Goal: Information Seeking & Learning: Learn about a topic

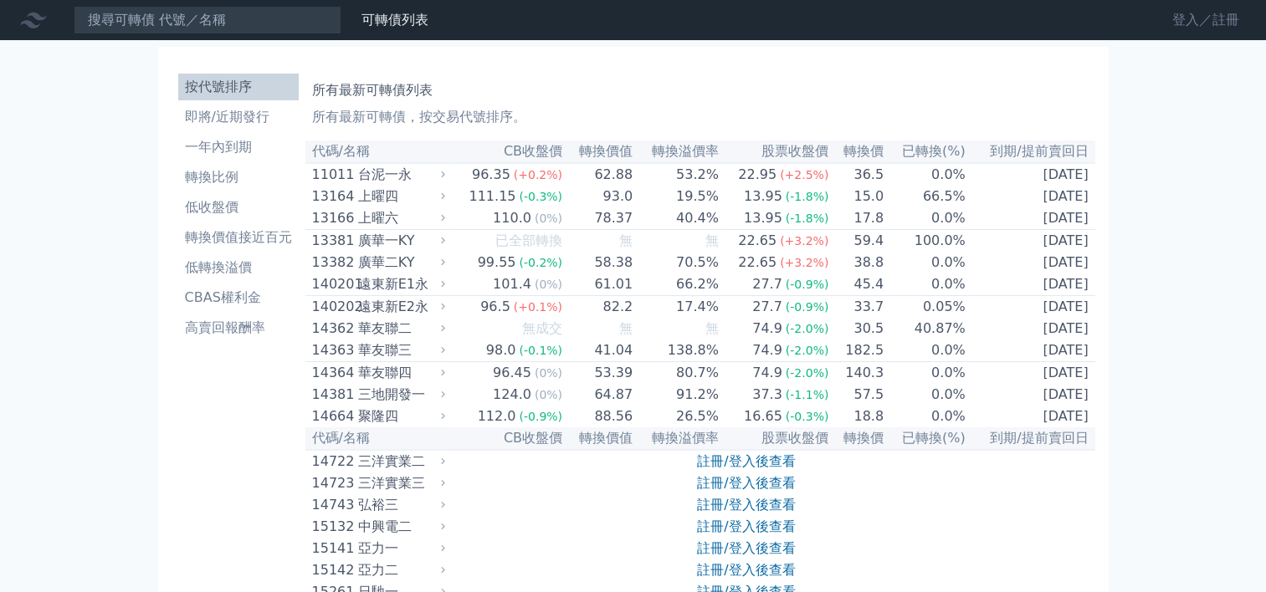
click at [1191, 17] on link "登入／註冊" at bounding box center [1206, 20] width 94 height 27
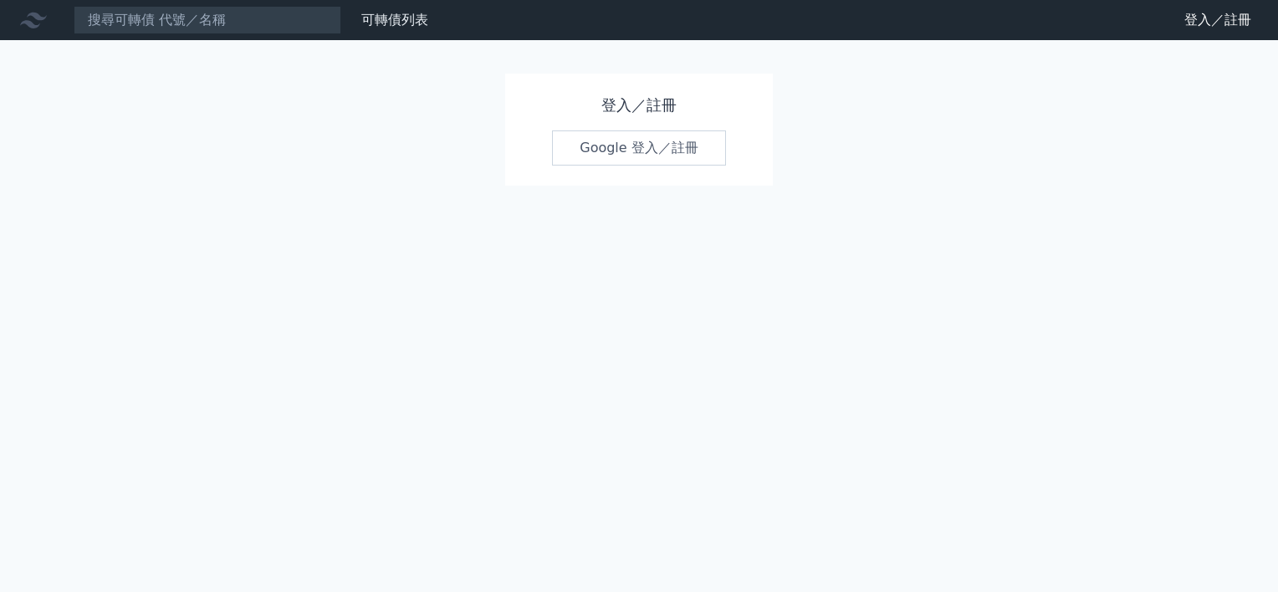
click at [638, 141] on link "Google 登入／註冊" at bounding box center [639, 148] width 174 height 35
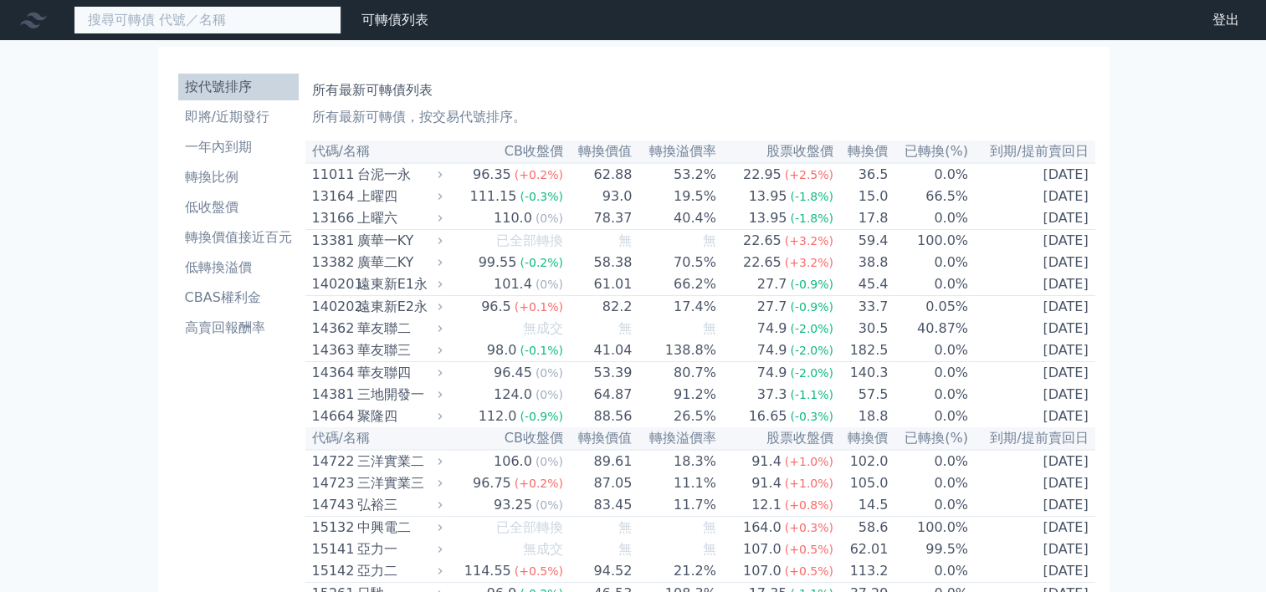
click at [218, 17] on input at bounding box center [208, 20] width 268 height 28
type input "24762"
click at [168, 21] on input "24762" at bounding box center [208, 20] width 268 height 28
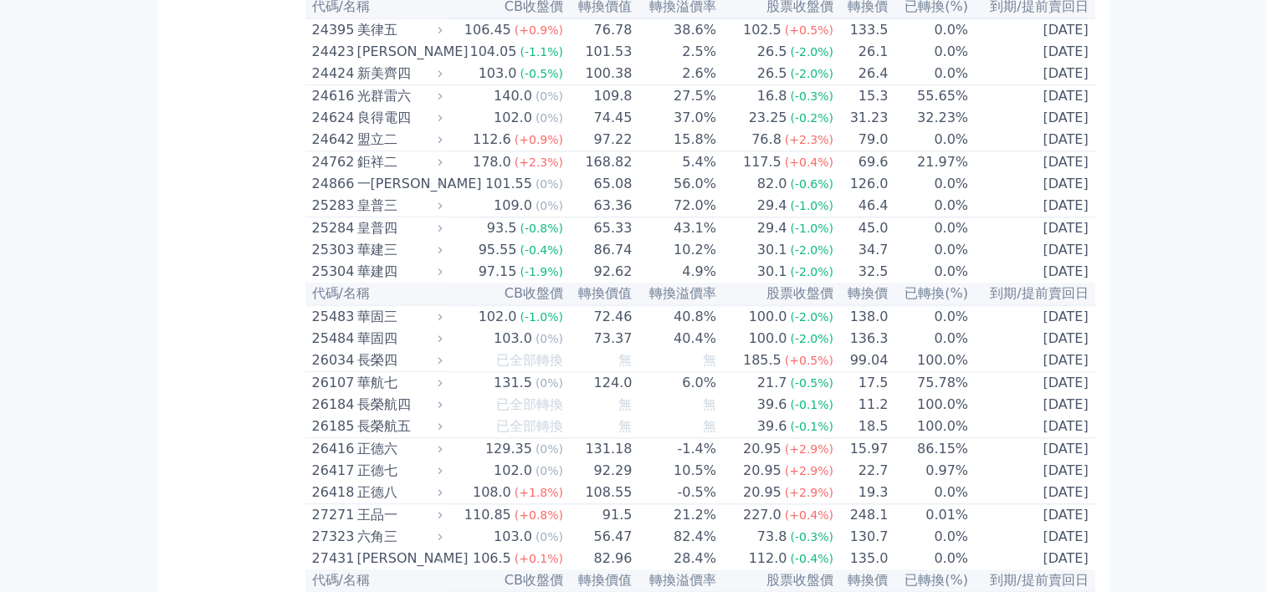
scroll to position [1590, 0]
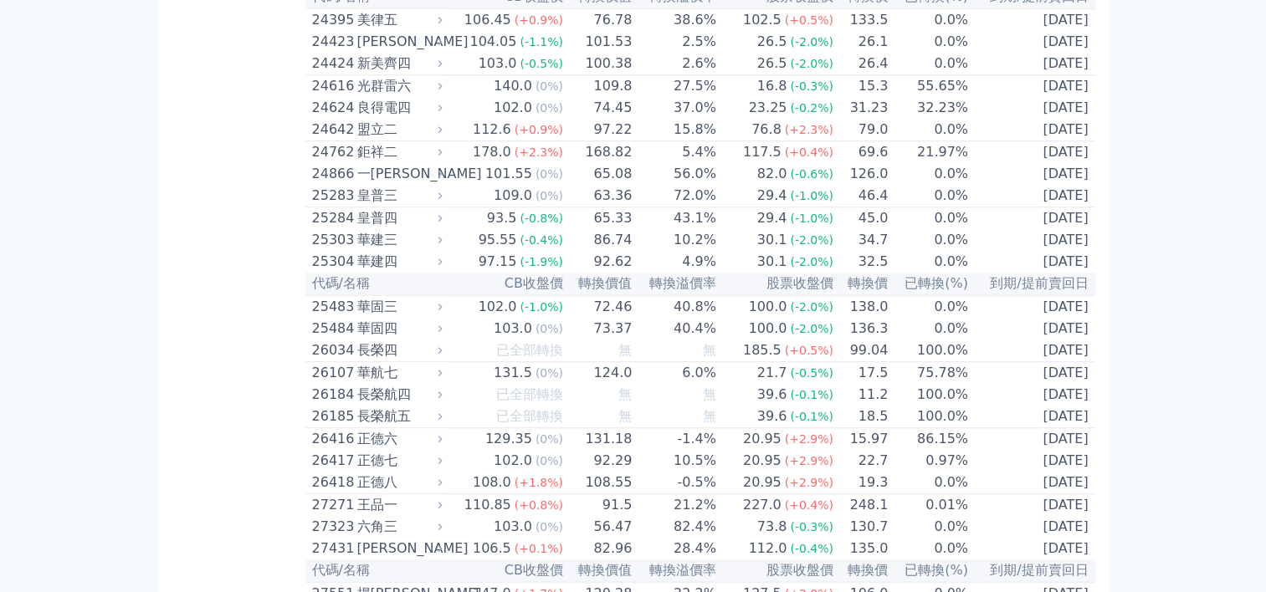
click at [930, 164] on td "21.97%" at bounding box center [928, 152] width 80 height 23
click at [376, 162] on div "鉅祥二" at bounding box center [398, 152] width 82 height 20
click at [493, 162] on div "178.0" at bounding box center [491, 152] width 45 height 20
click at [445, 157] on icon at bounding box center [439, 151] width 11 height 11
click at [345, 162] on div "24762" at bounding box center [332, 152] width 41 height 20
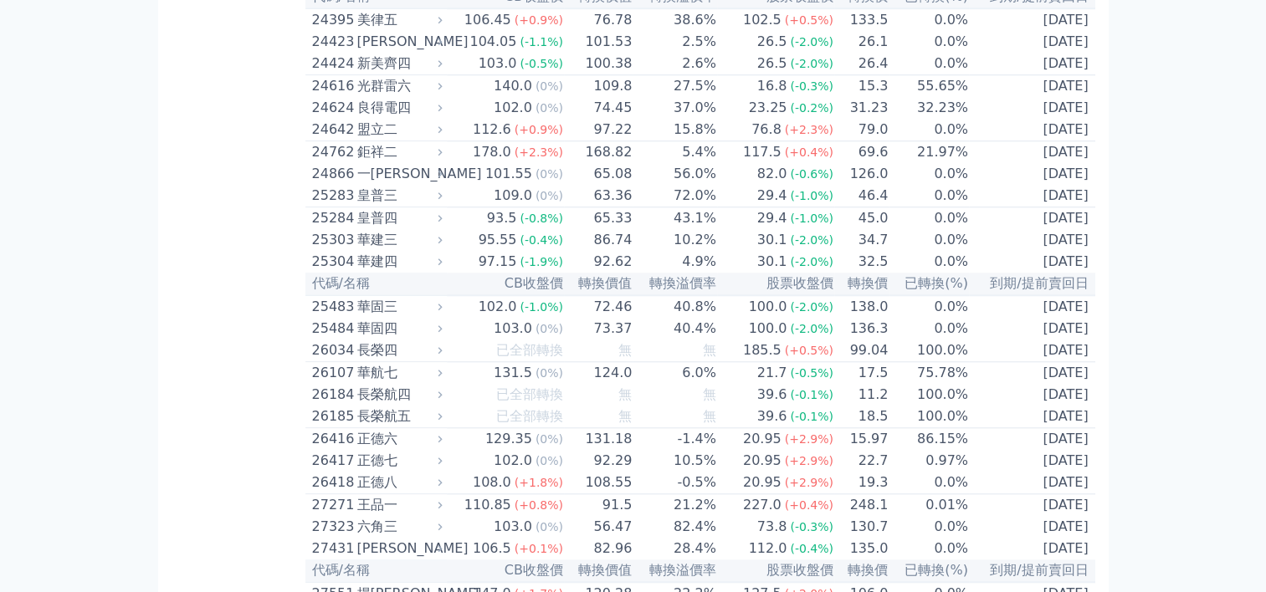
click at [397, 162] on div "鉅祥二" at bounding box center [398, 152] width 82 height 20
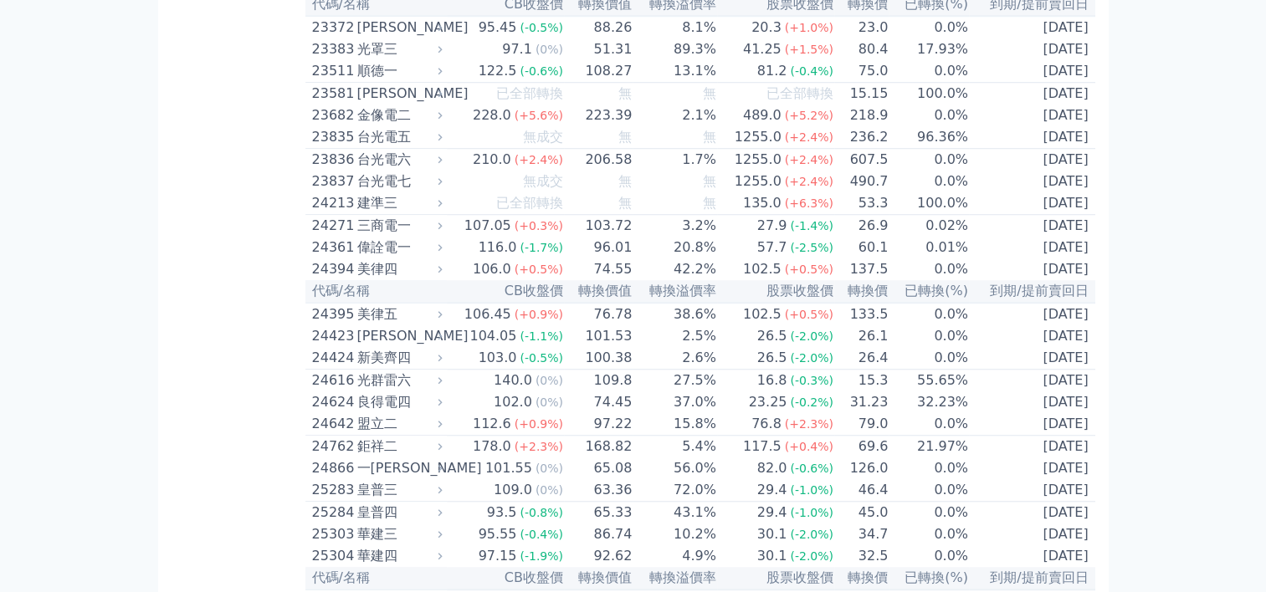
scroll to position [1255, 0]
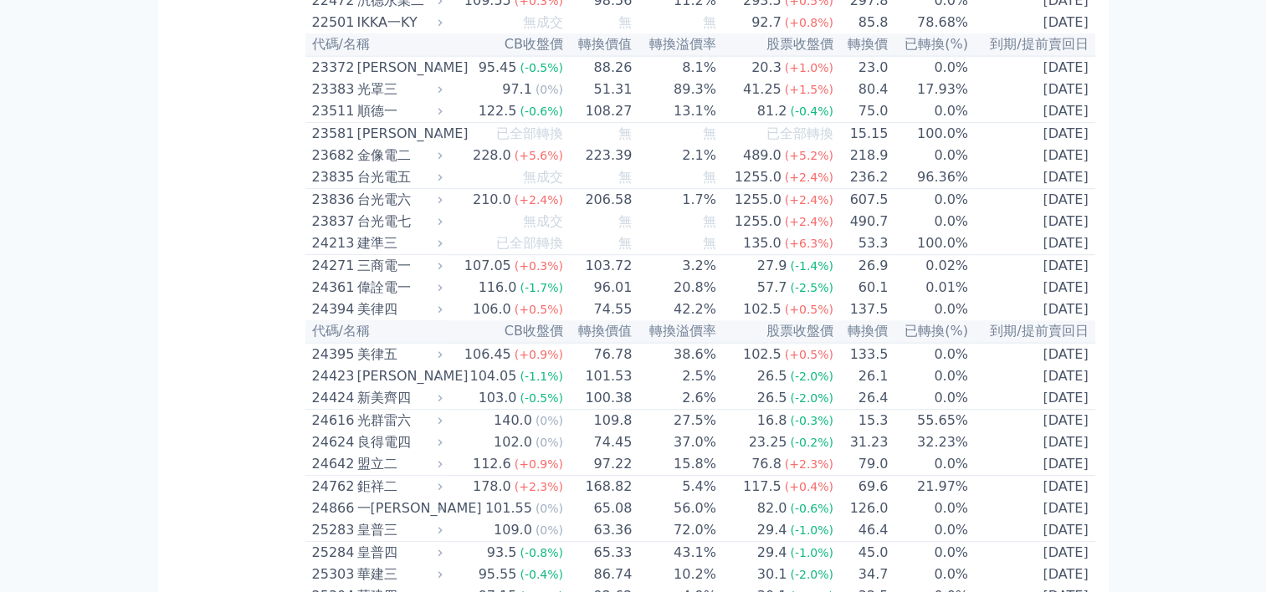
click at [499, 166] on div "228.0" at bounding box center [491, 156] width 45 height 20
